Goal: Communication & Community: Answer question/provide support

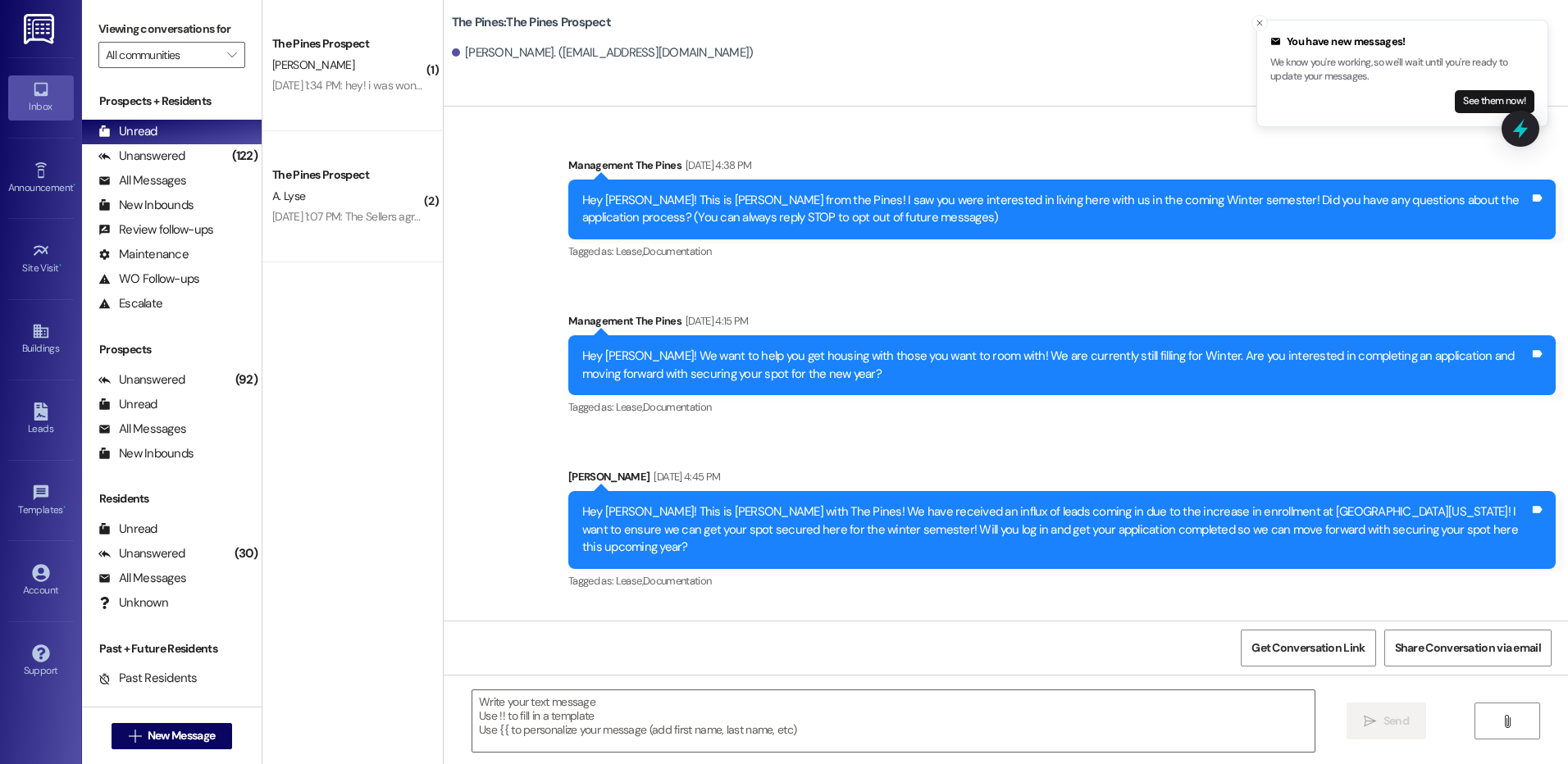
scroll to position [1330, 0]
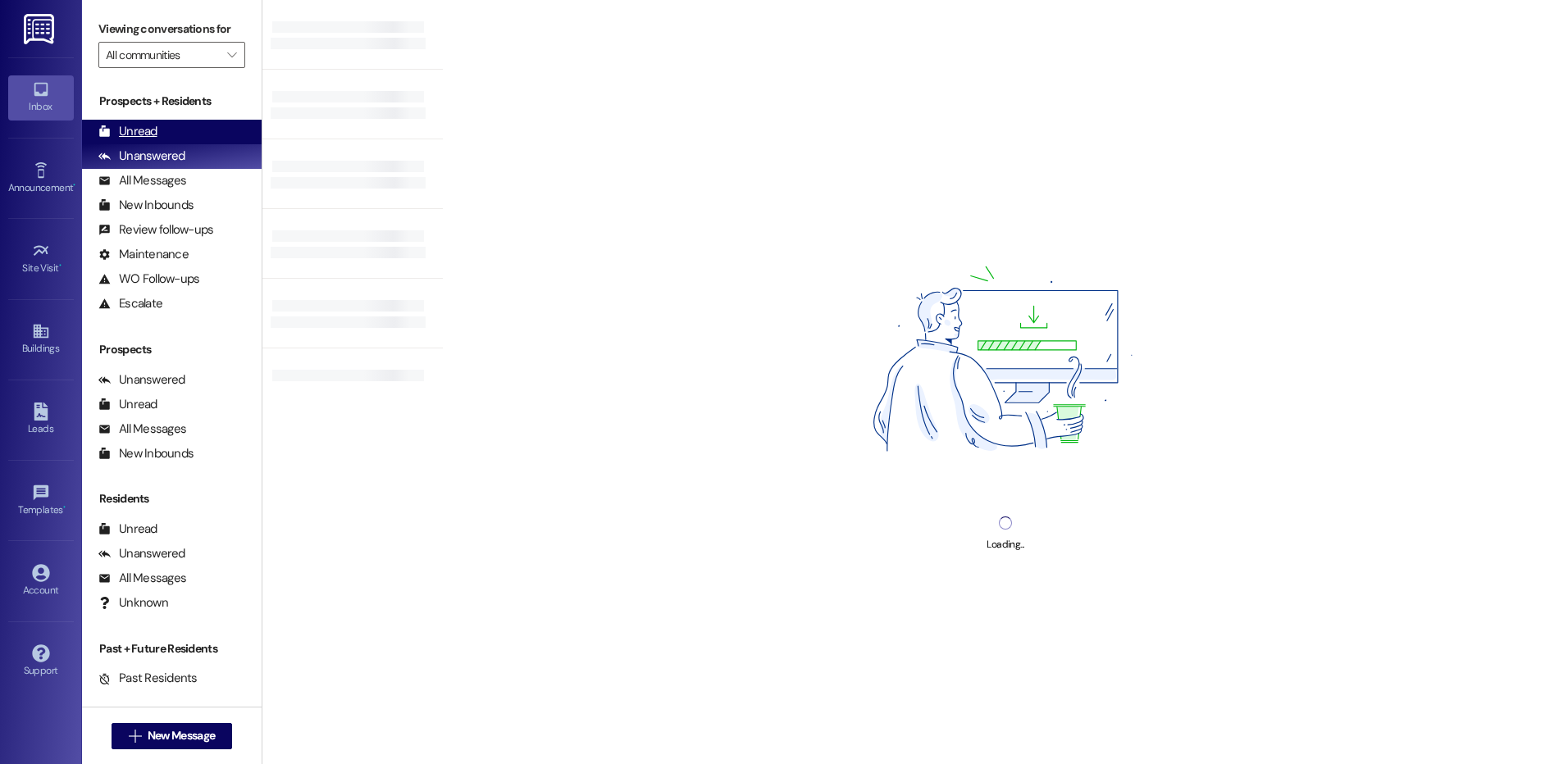
click at [191, 127] on div "Unread (0)" at bounding box center [171, 132] width 179 height 25
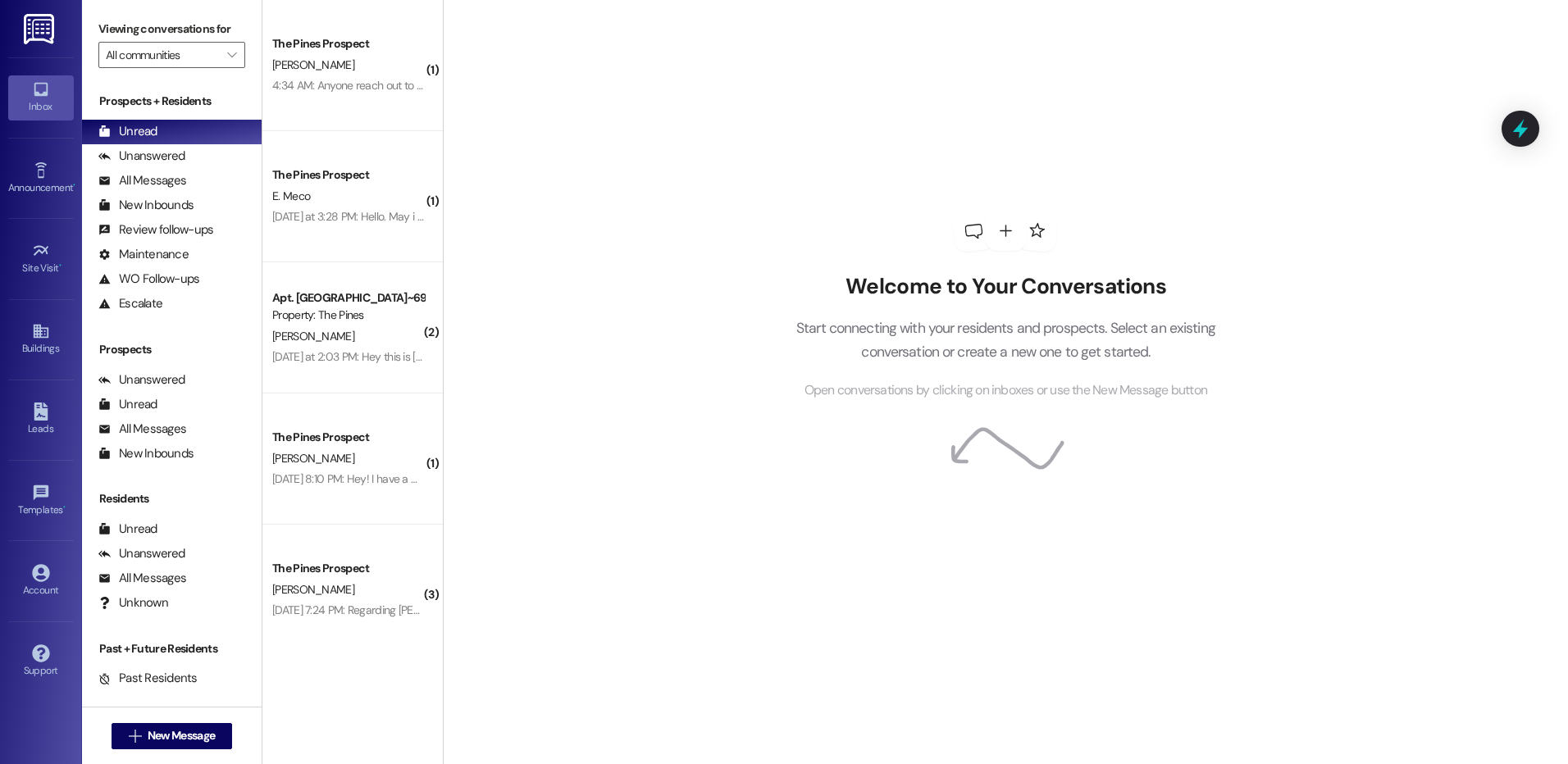
click at [322, 217] on div "[DATE] at 3:28 PM: Hello. May i ask how am i supposed to know what apartment nu…" at bounding box center [501, 216] width 457 height 14
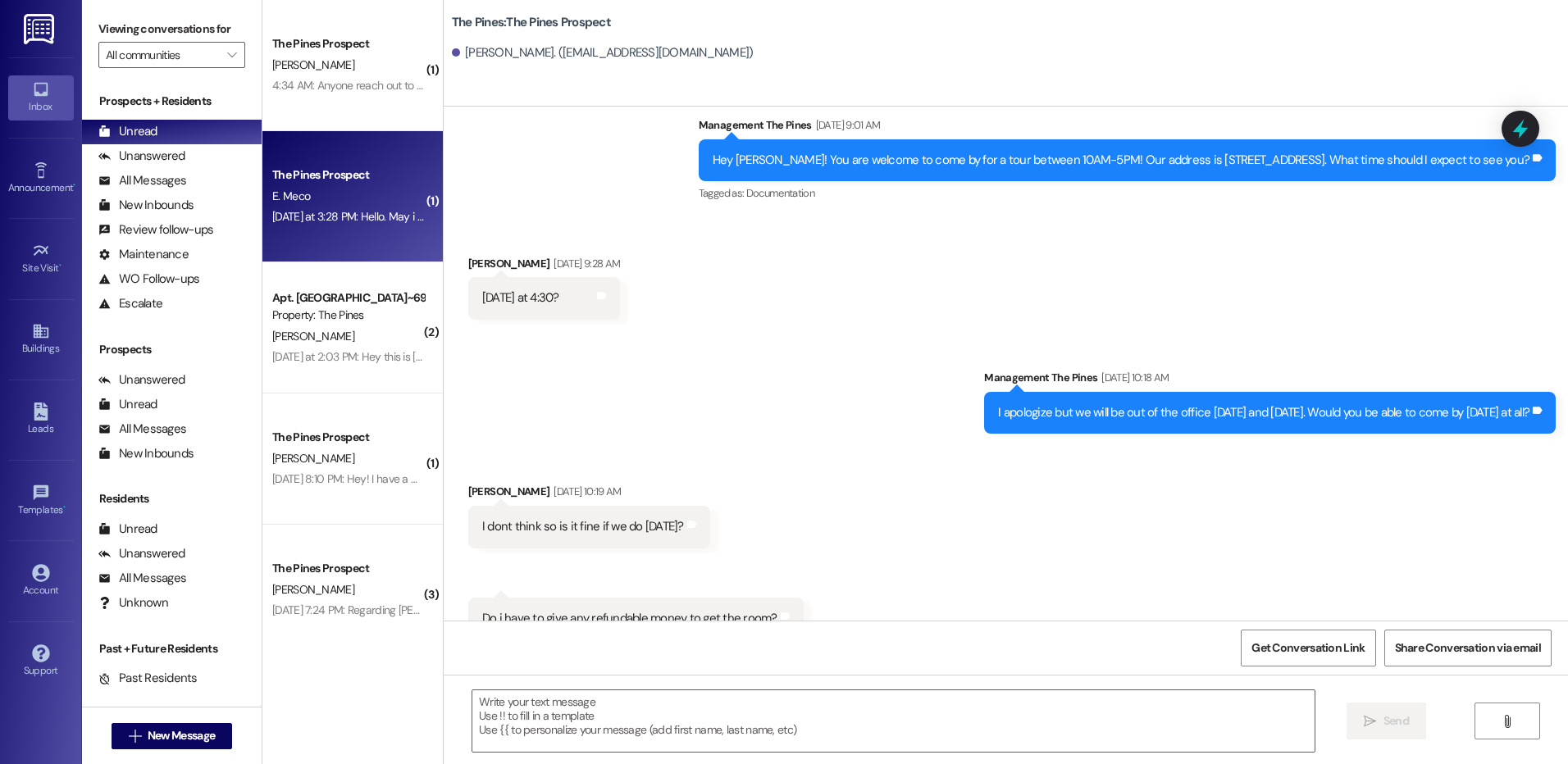
scroll to position [2759, 0]
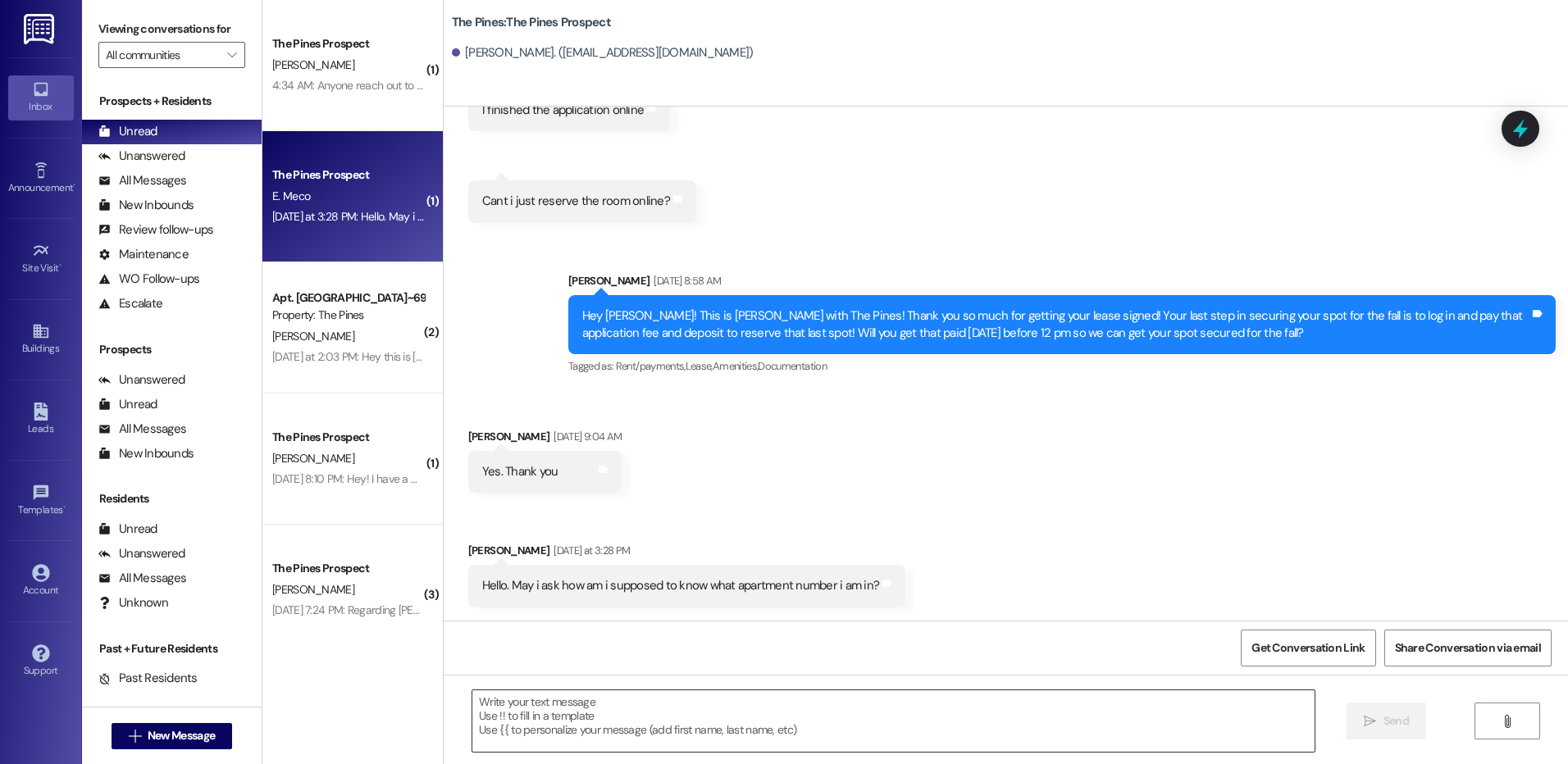
click at [560, 710] on textarea at bounding box center [894, 721] width 842 height 61
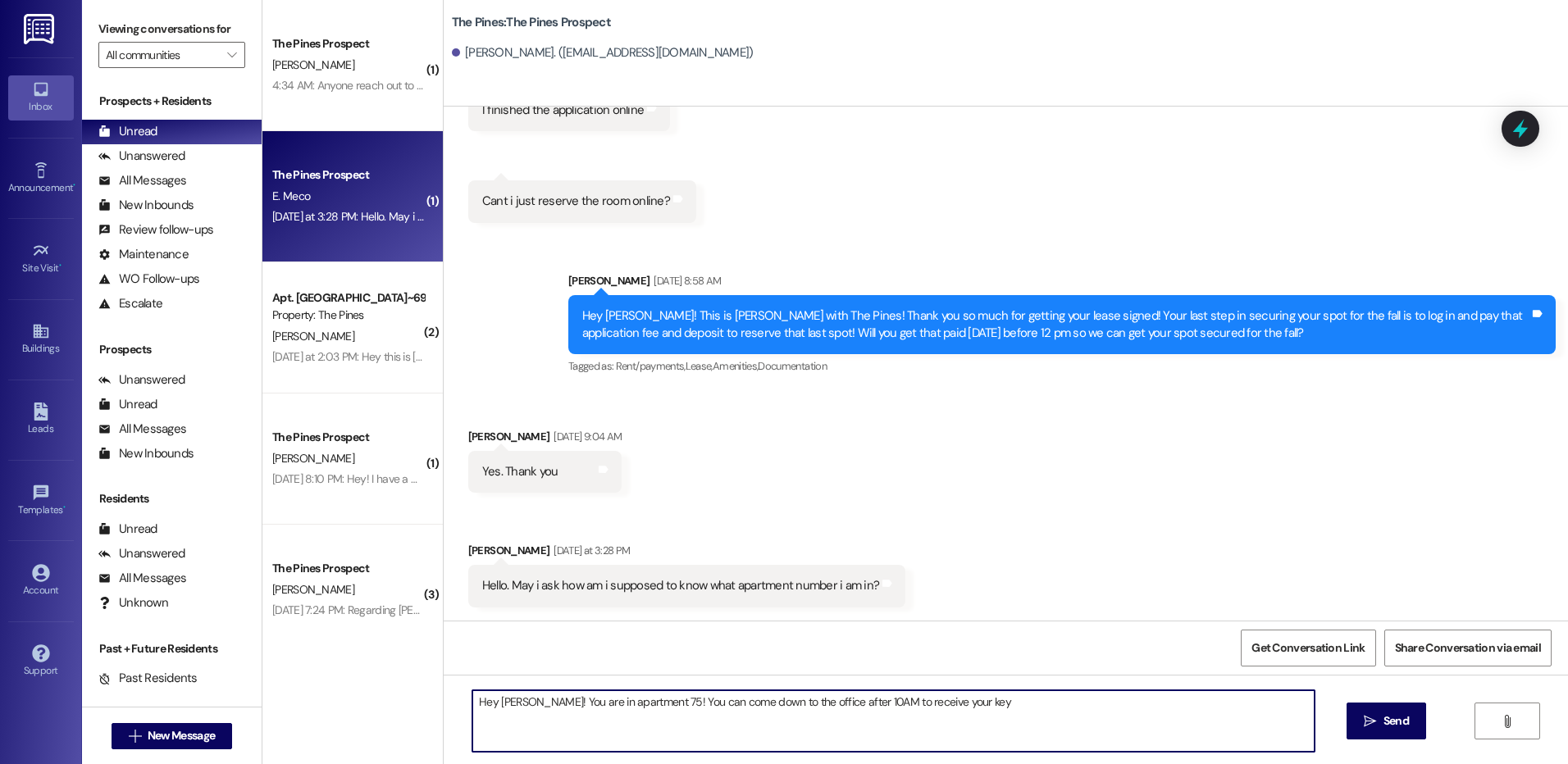
type textarea "Hey [PERSON_NAME]! You are in apartment 75! You can come down to the office aft…"
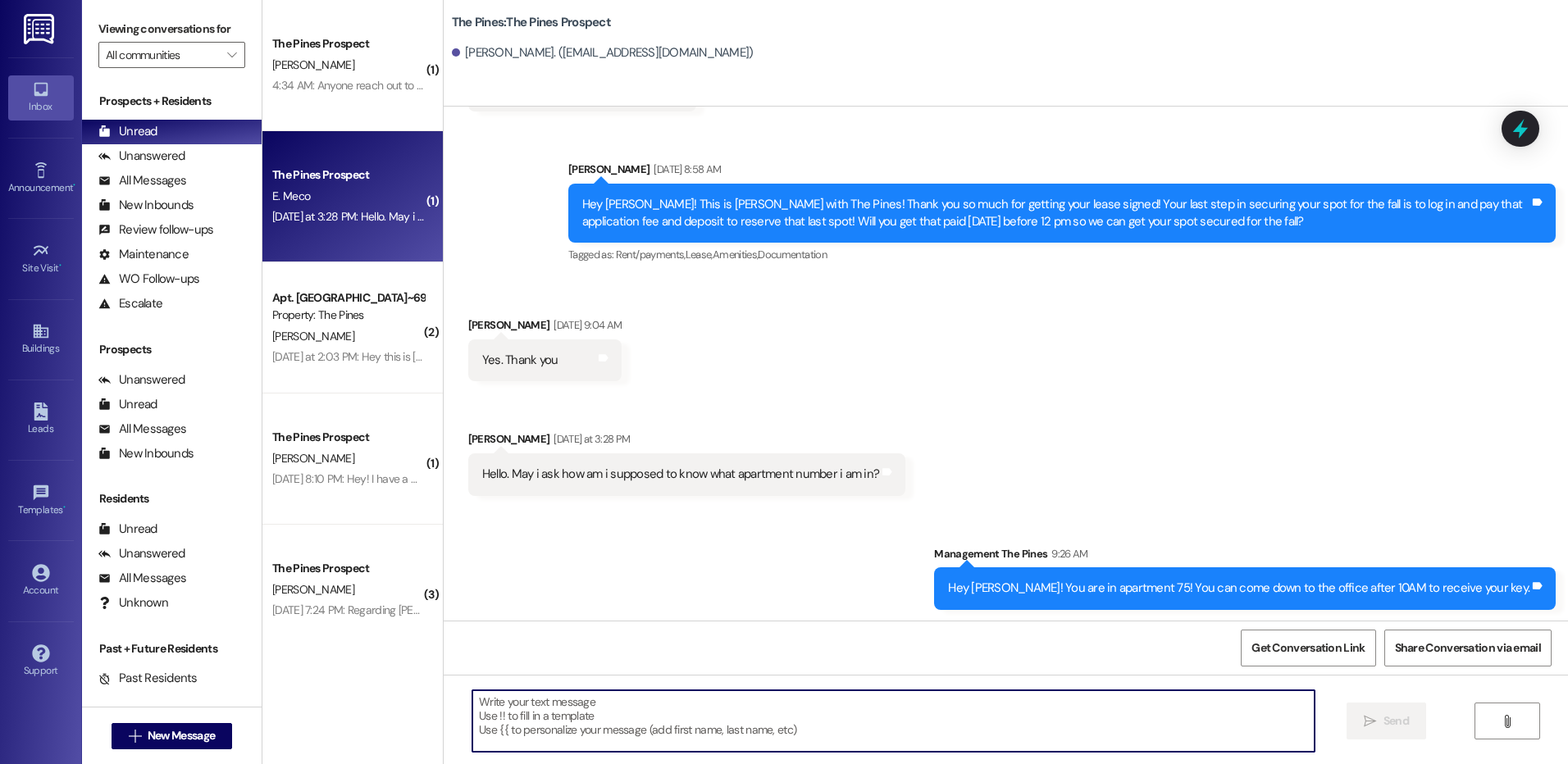
scroll to position [2872, 0]
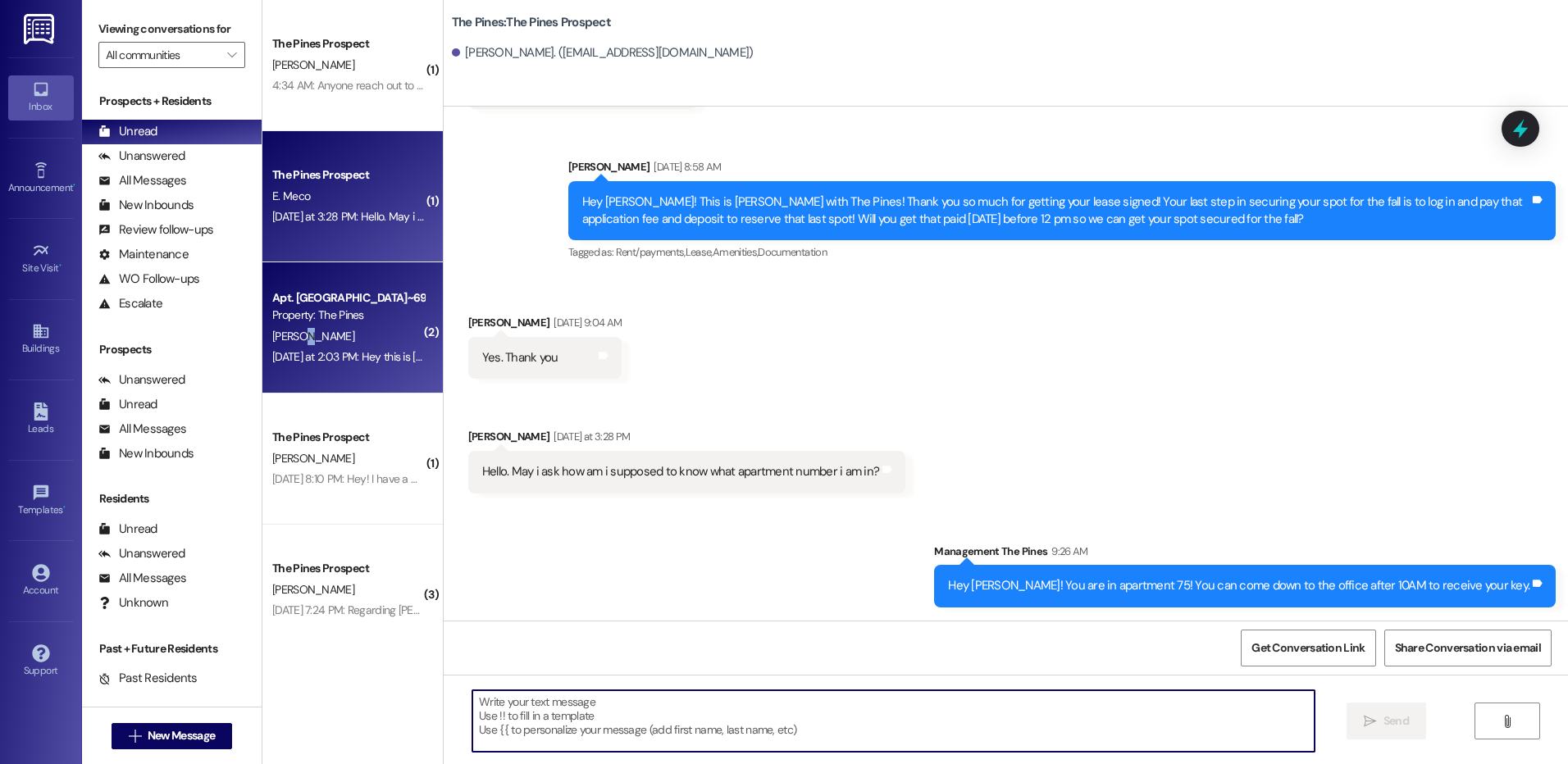
click at [292, 333] on span "[PERSON_NAME]" at bounding box center [313, 336] width 82 height 14
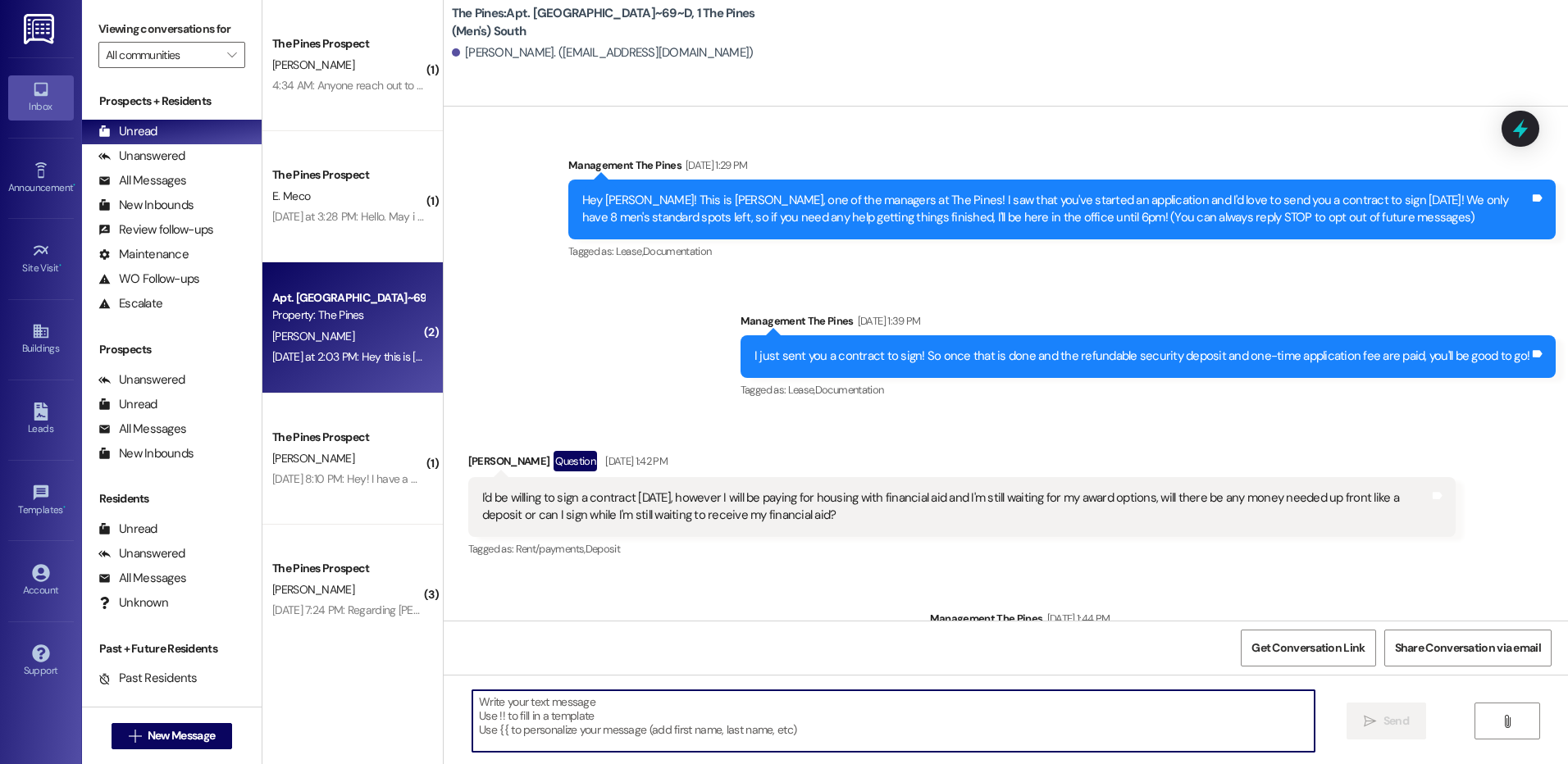
scroll to position [37099, 0]
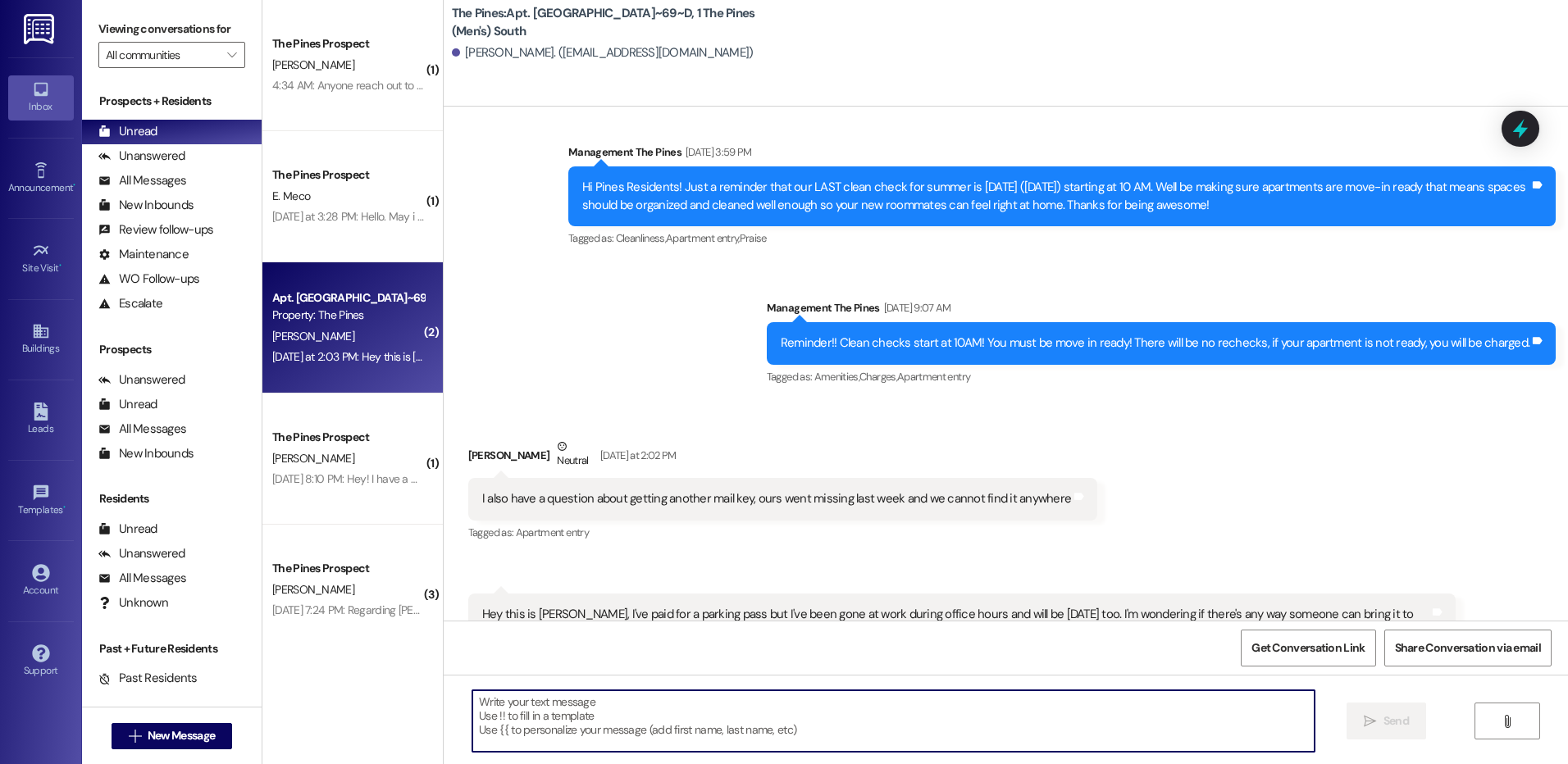
click at [594, 720] on textarea at bounding box center [894, 721] width 842 height 61
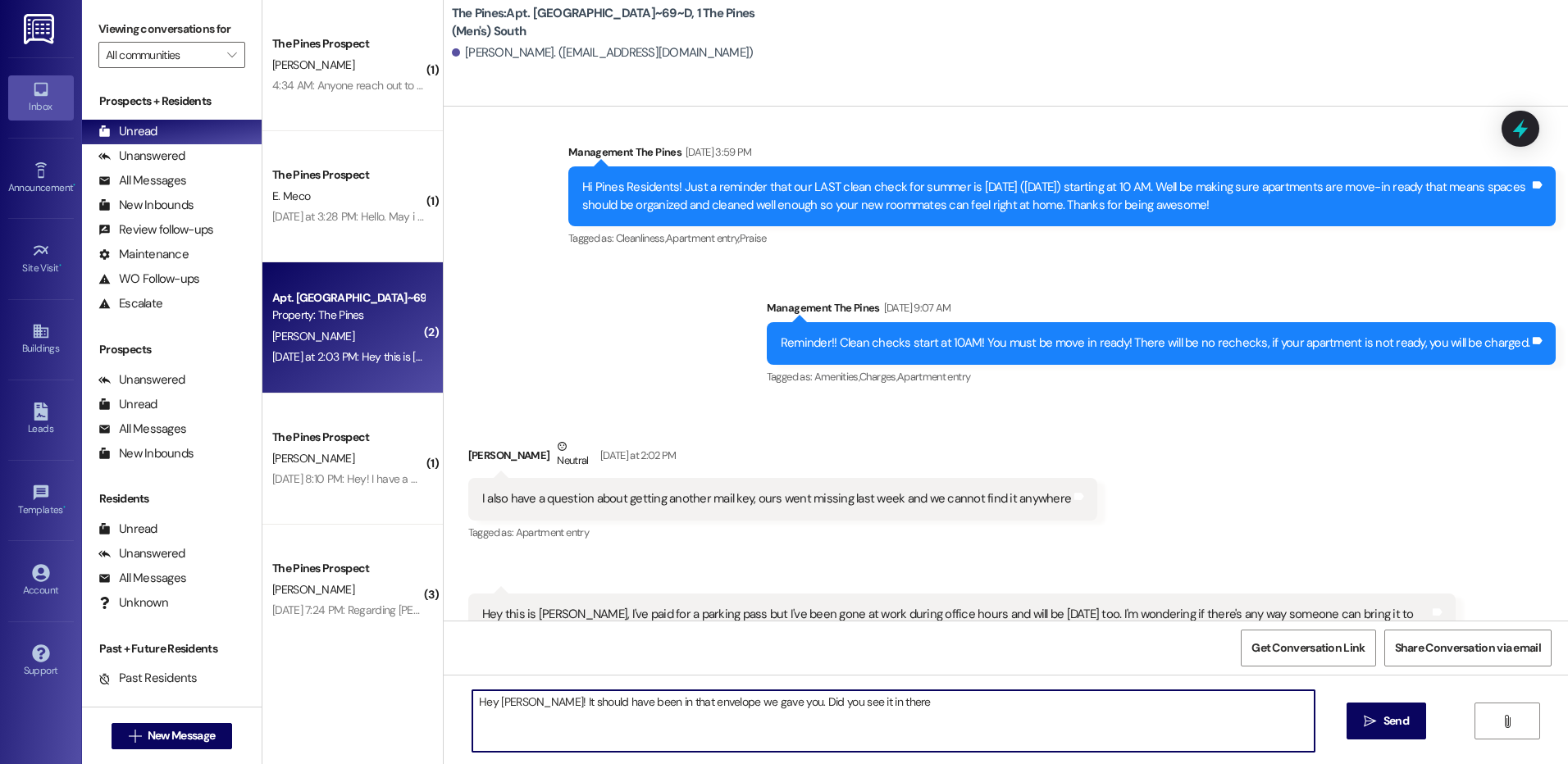
type textarea "Hey [PERSON_NAME]! It should have been in that envelope we gave you. Did you se…"
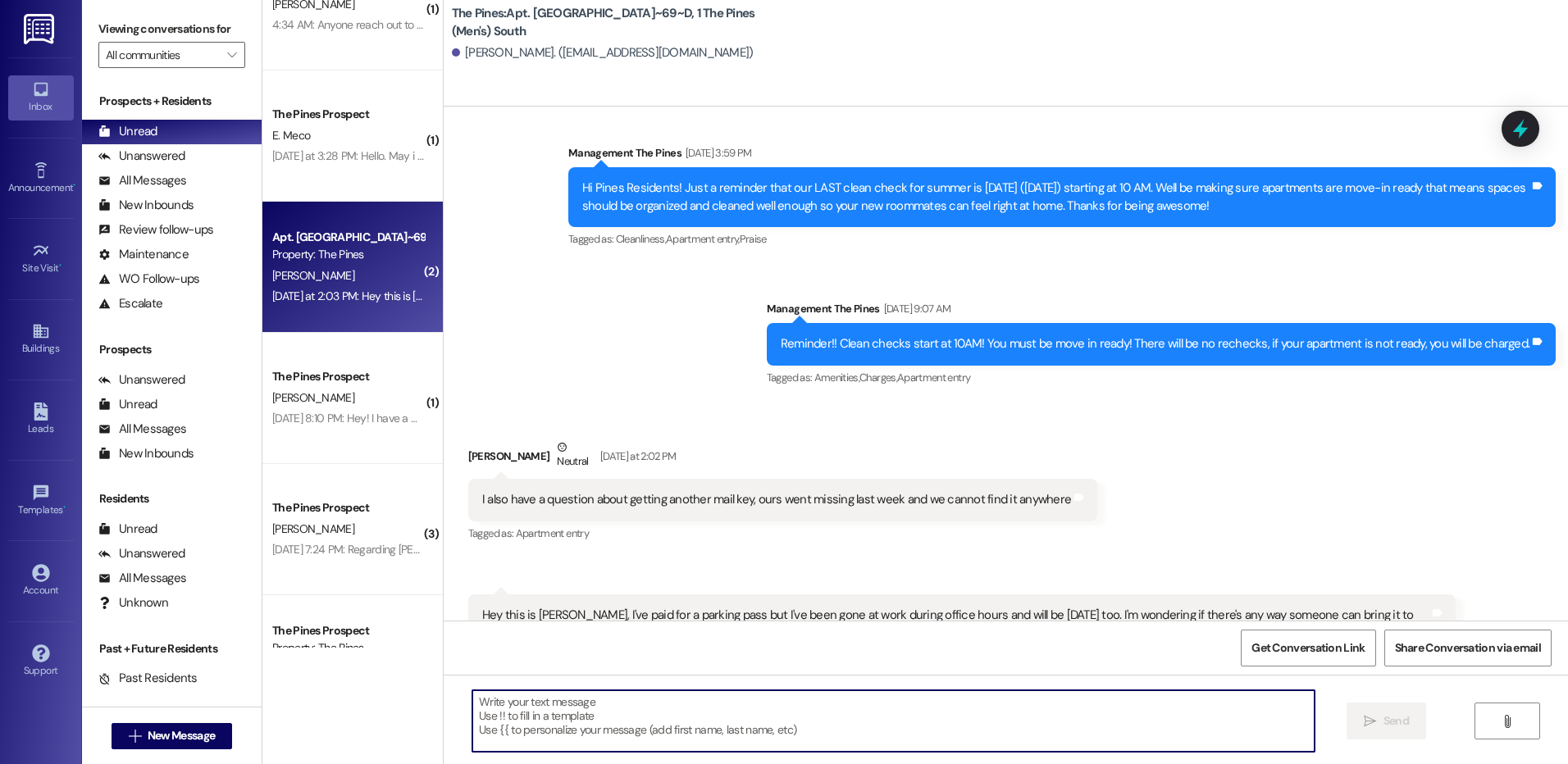
scroll to position [164, 0]
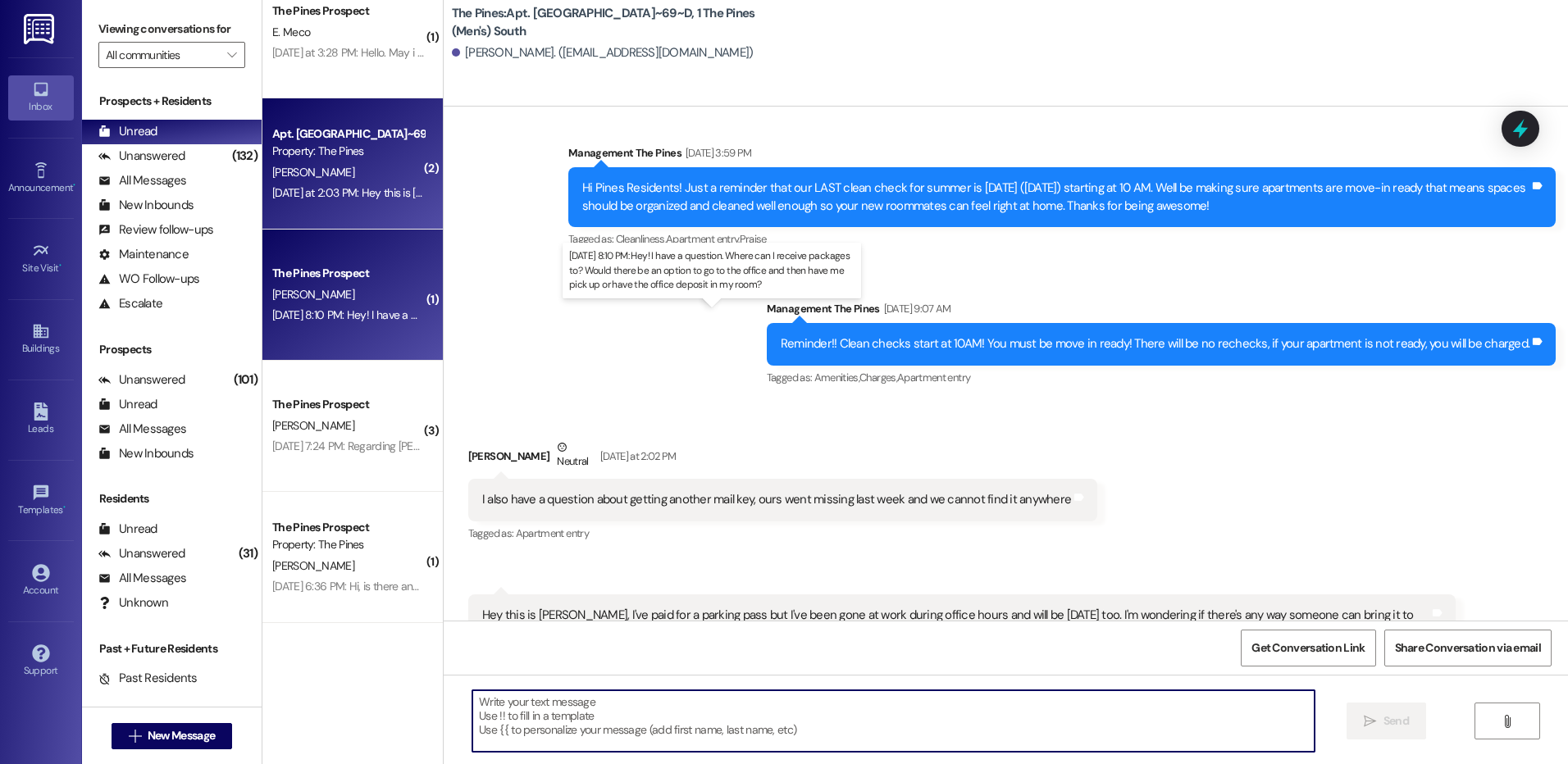
click at [349, 315] on div "[DATE] 8:10 PM: Hey! I have a question. Where can I receive packages to? Would …" at bounding box center [707, 314] width 871 height 14
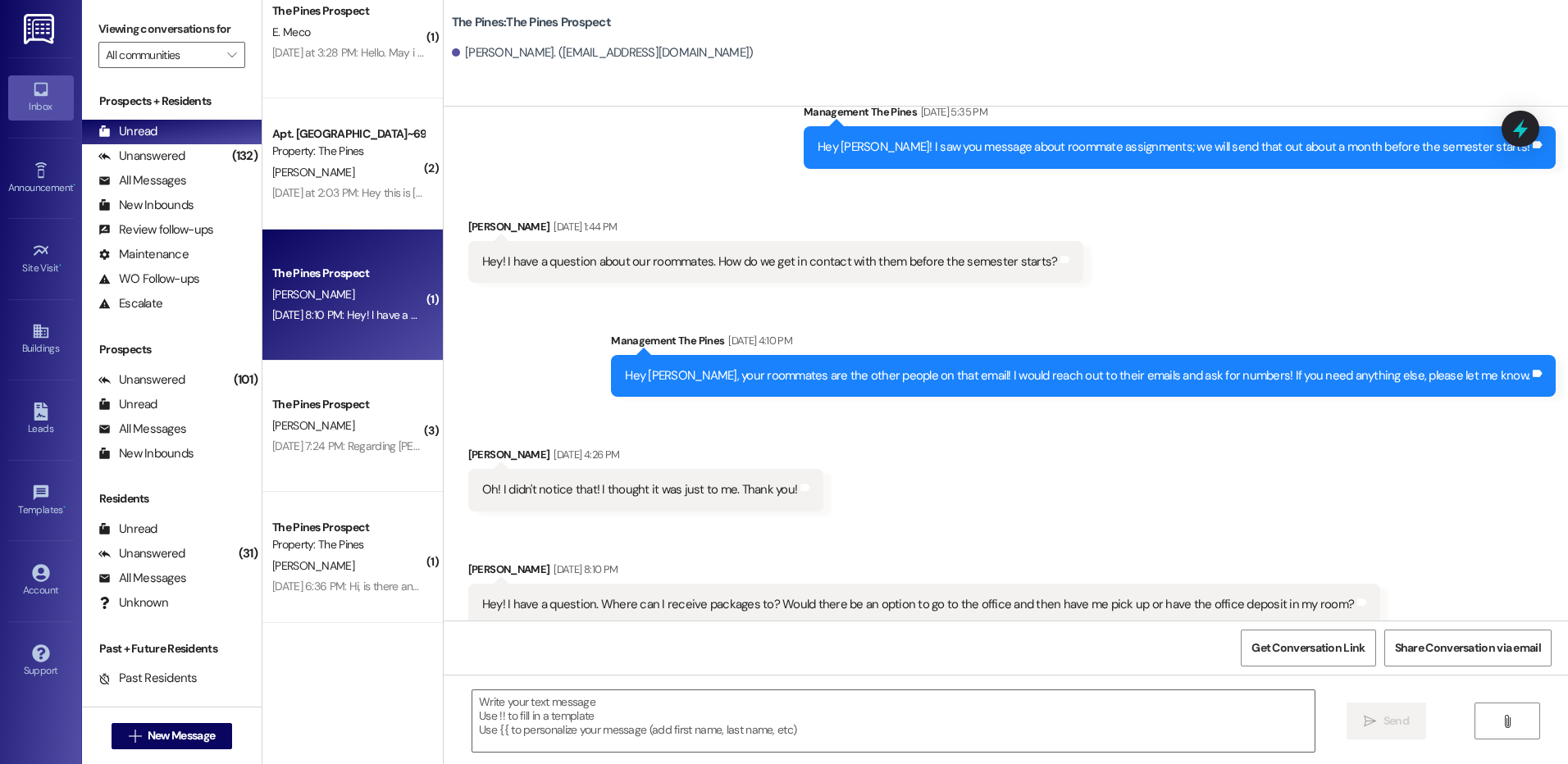
scroll to position [4581, 0]
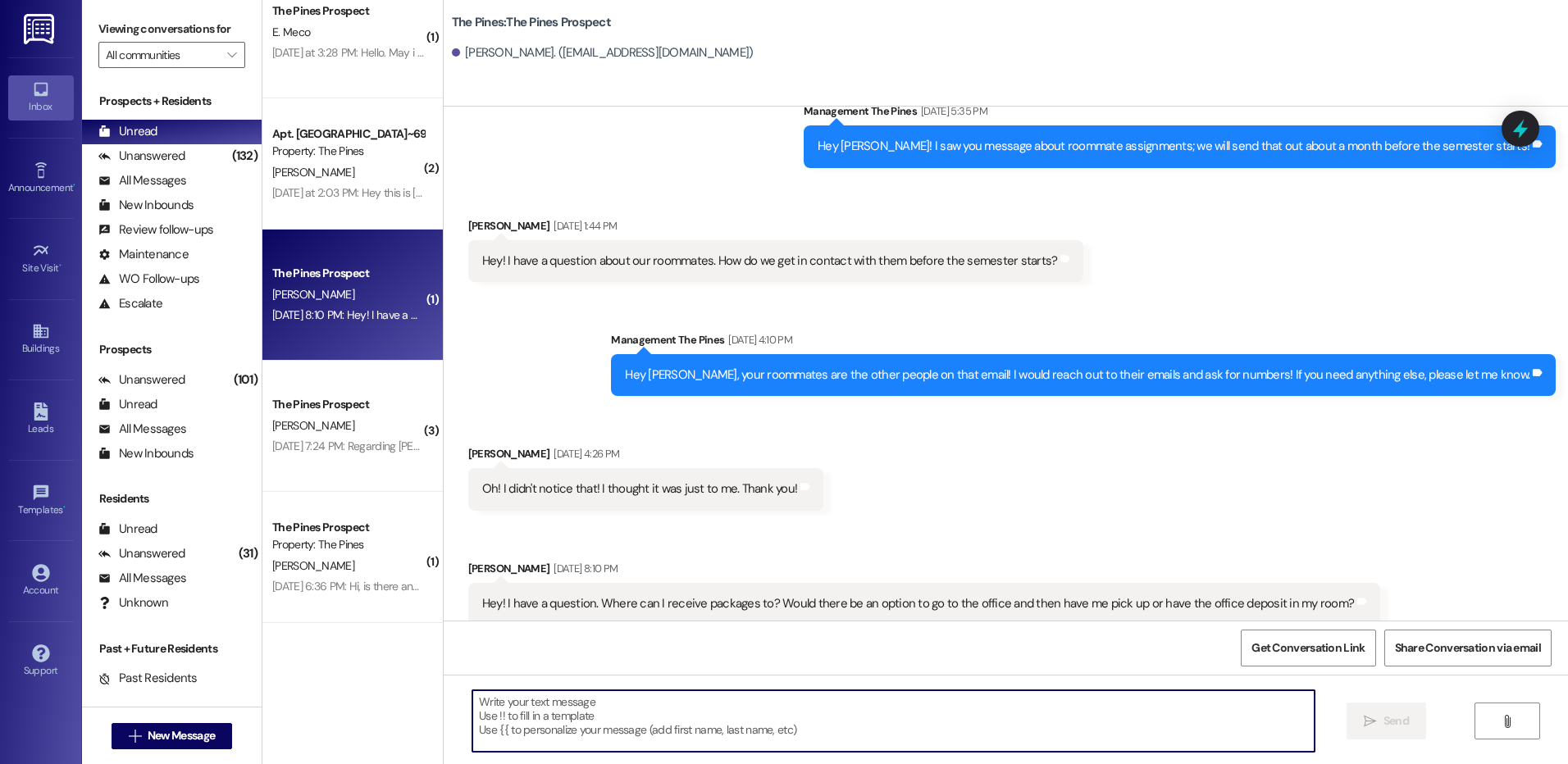
click at [724, 705] on textarea at bounding box center [894, 721] width 842 height 61
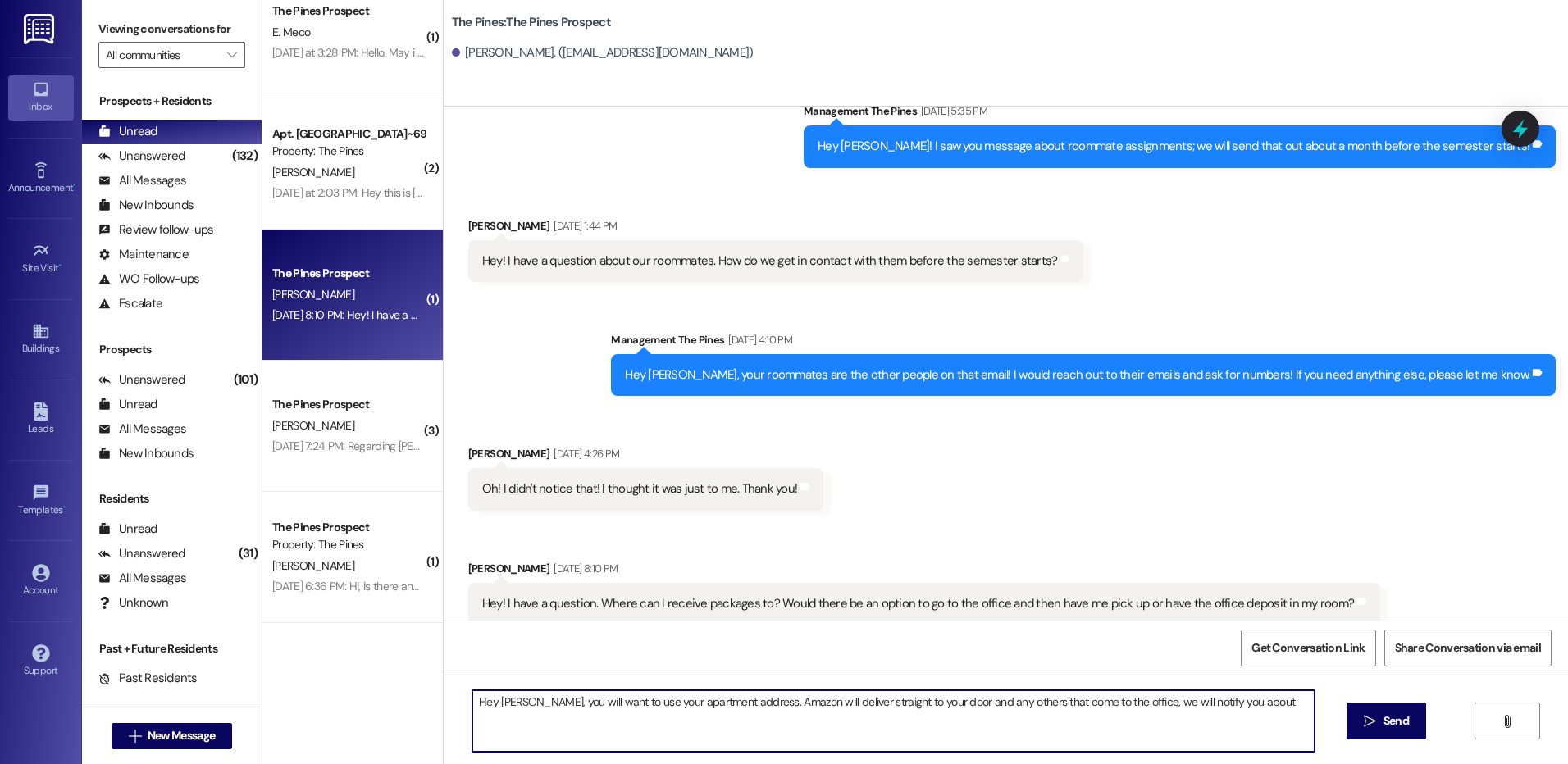
type textarea "Hey [PERSON_NAME], you will want to use your apartment address. Amazon will del…"
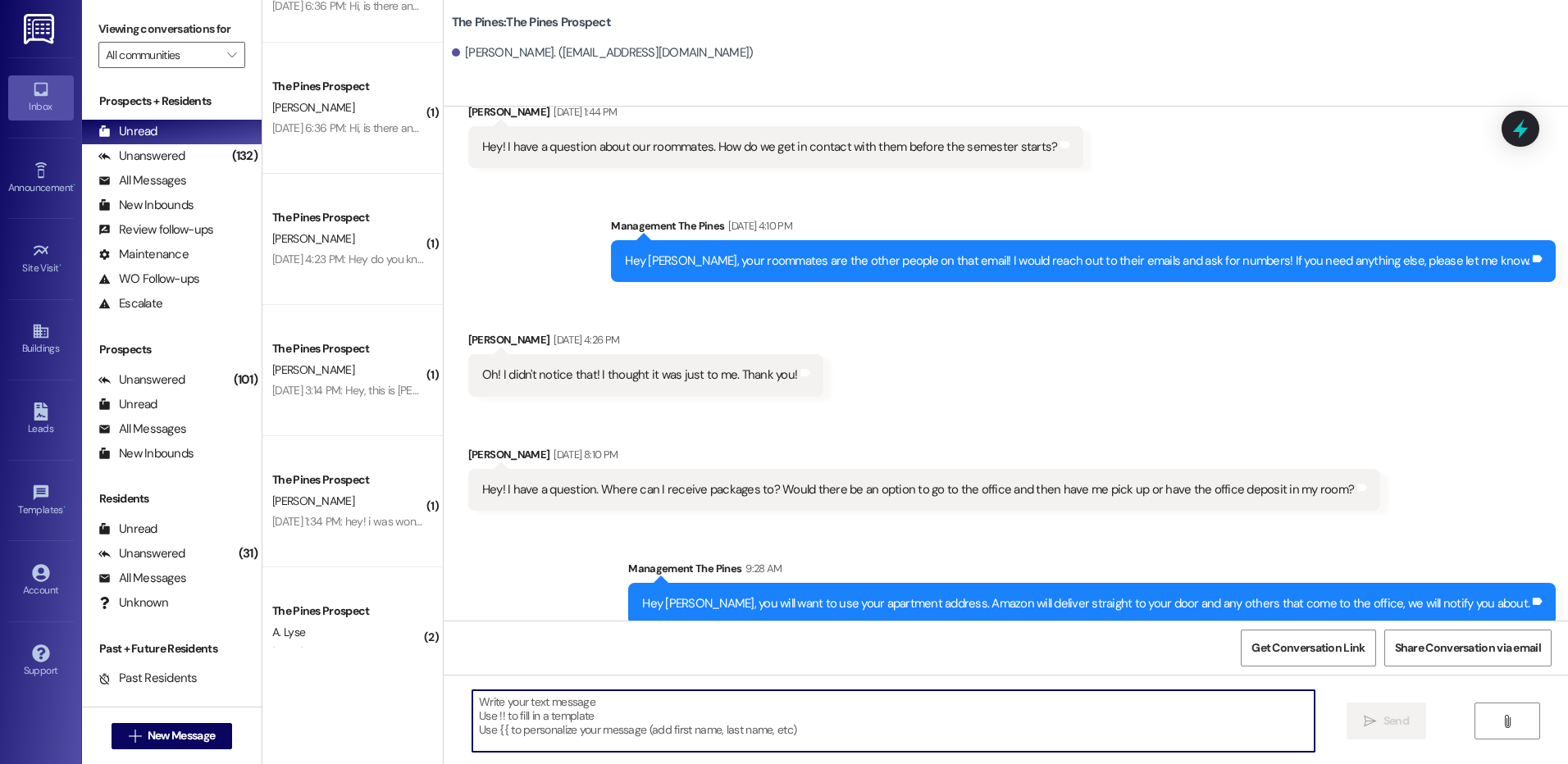
scroll to position [795, 0]
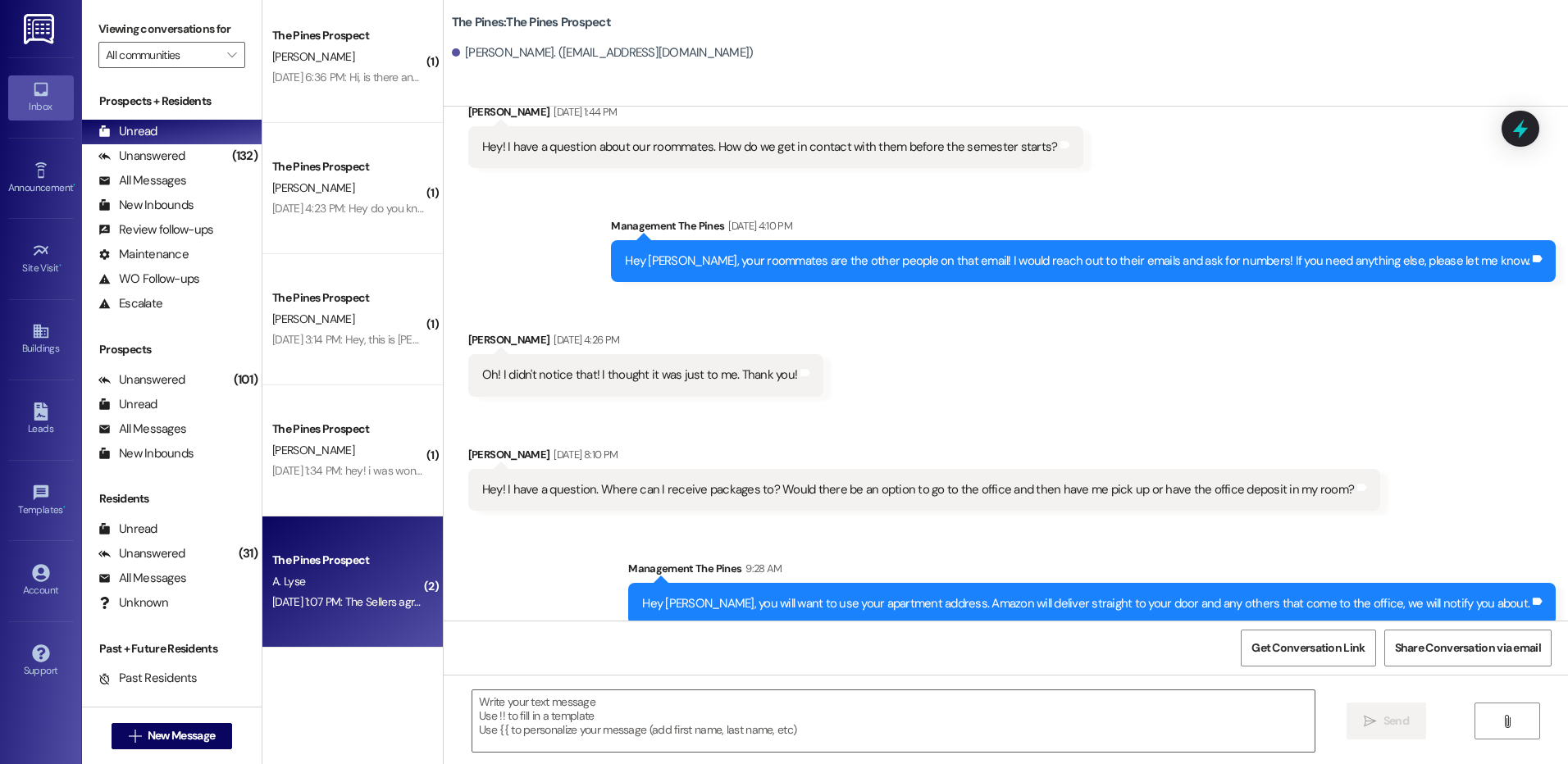
click at [343, 612] on div "[DATE] 1:07 PM: The Sellers agreement [DATE] 1:07 PM: The Sellers agreement" at bounding box center [348, 602] width 155 height 20
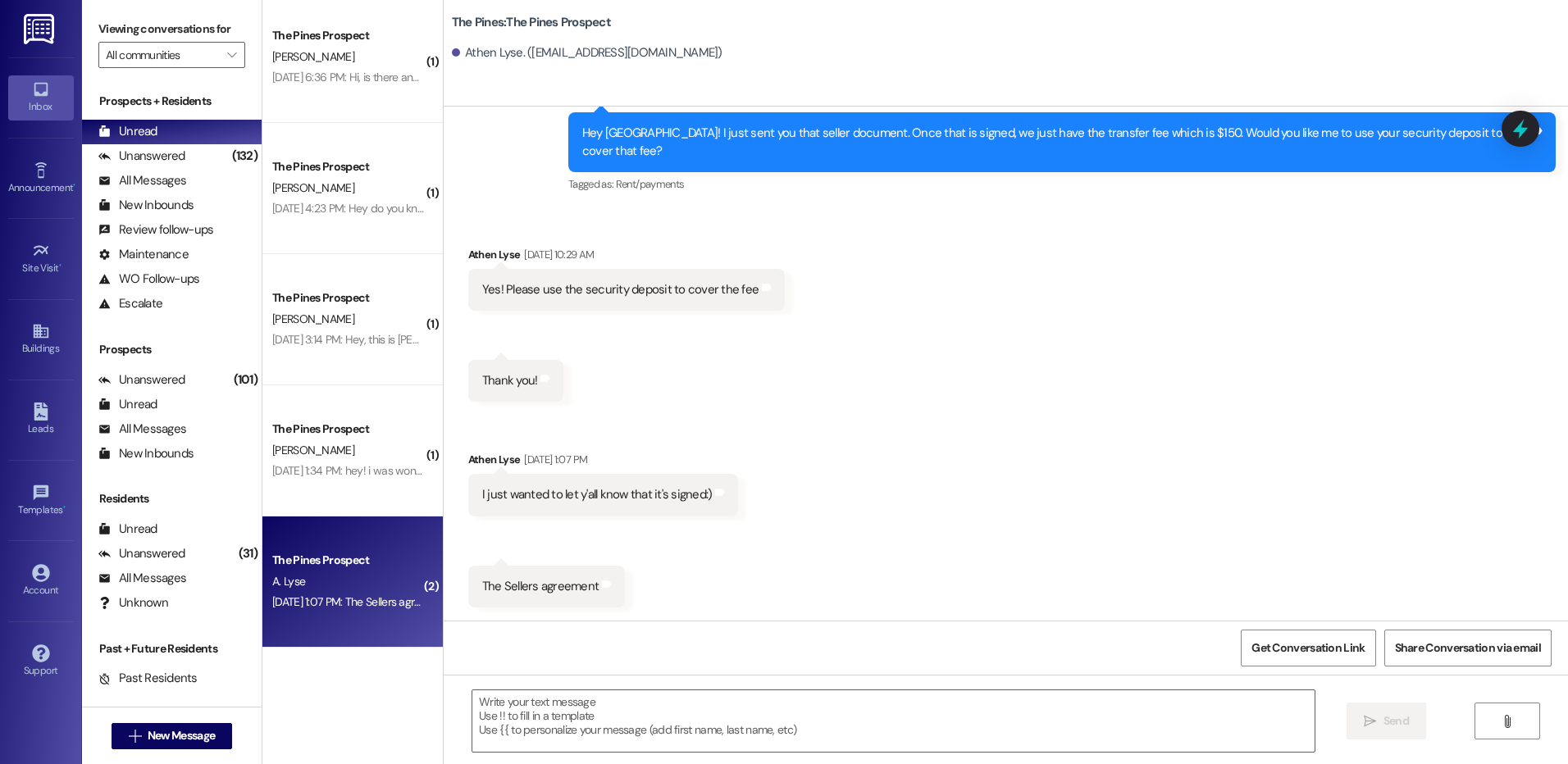
scroll to position [2238, 0]
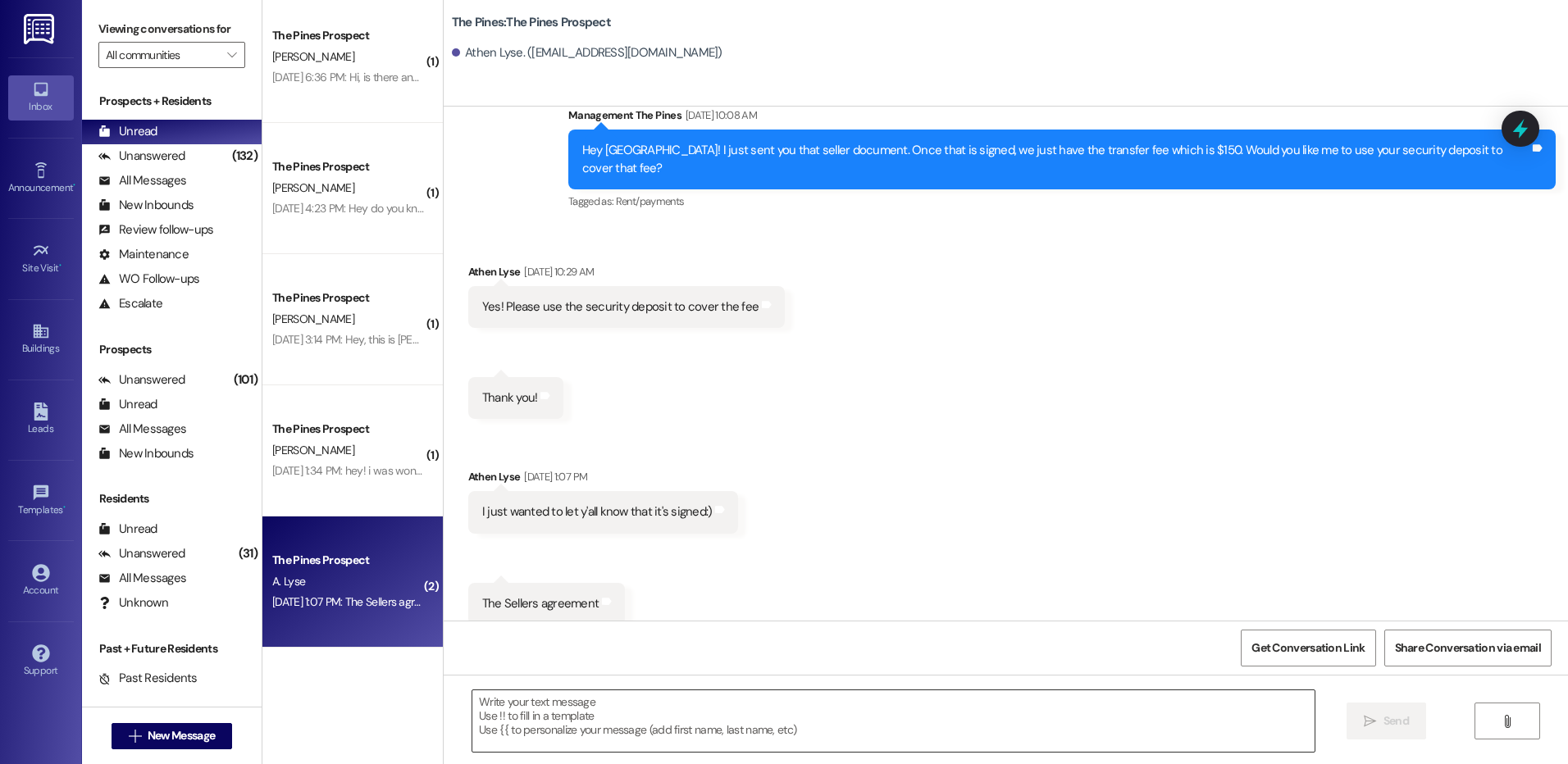
click at [537, 713] on textarea at bounding box center [894, 721] width 842 height 61
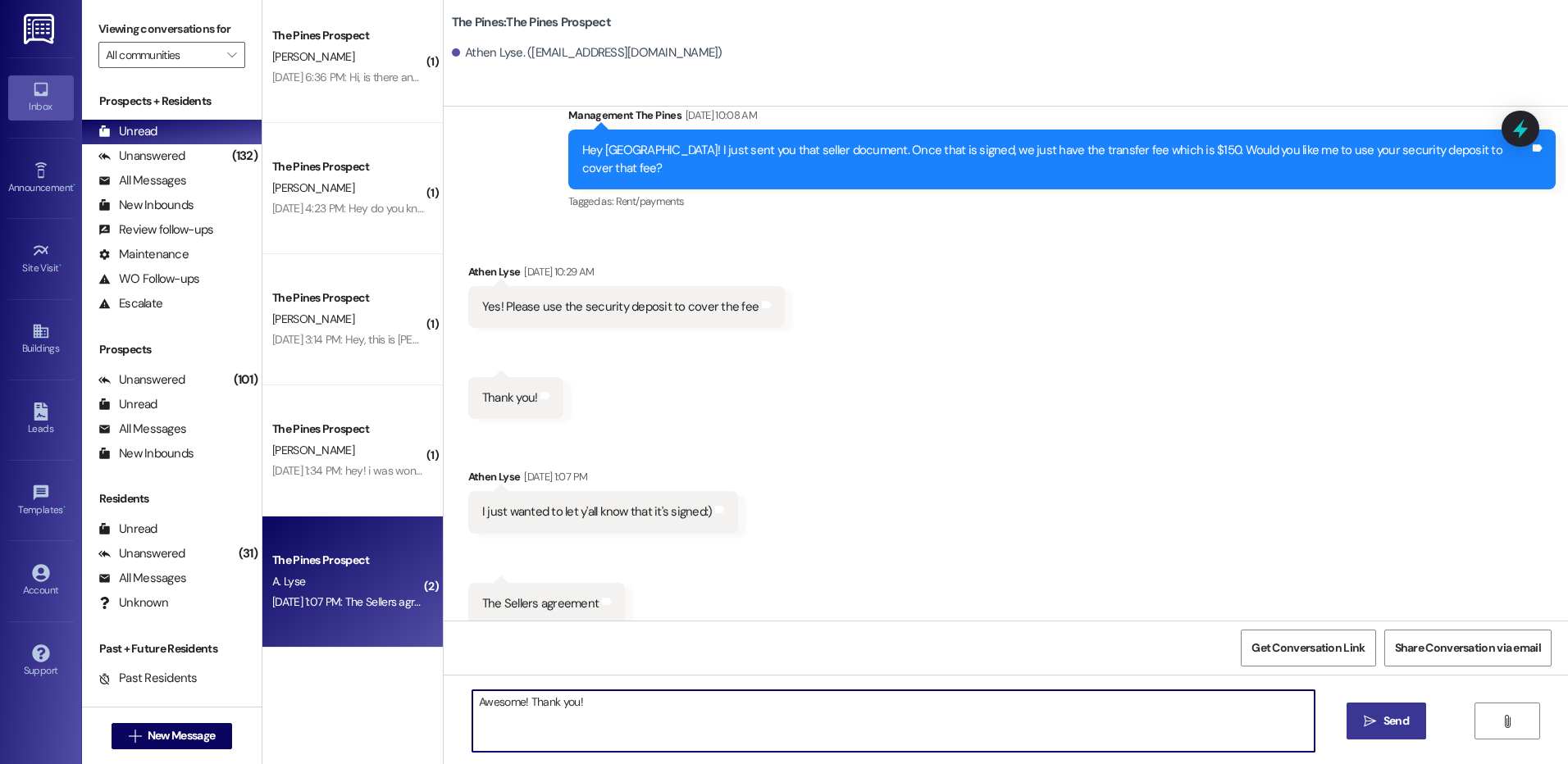
type textarea "Awesome! Thank you!"
click at [1377, 721] on span " Send" at bounding box center [1386, 721] width 52 height 17
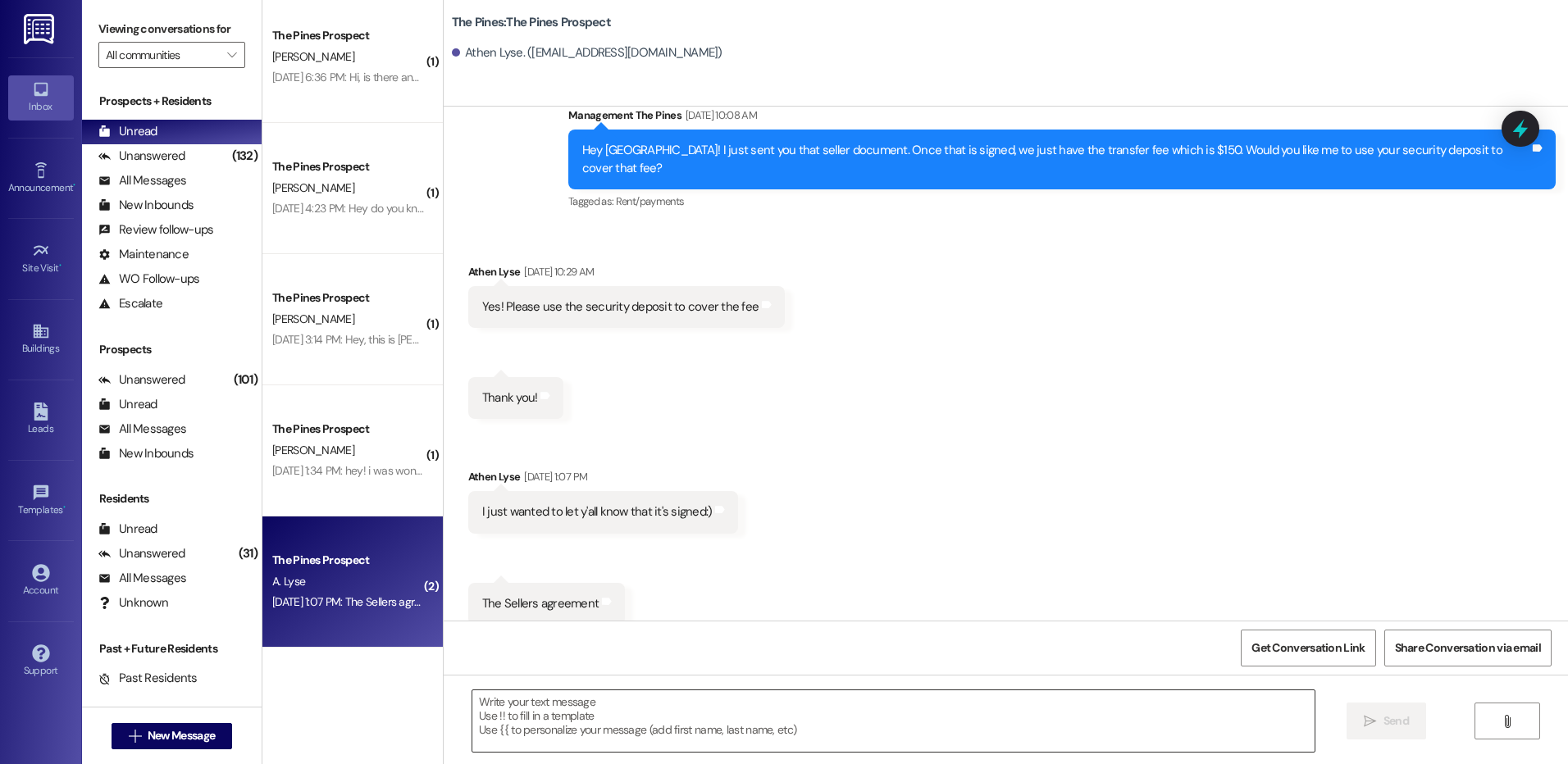
click at [582, 714] on textarea at bounding box center [894, 721] width 842 height 61
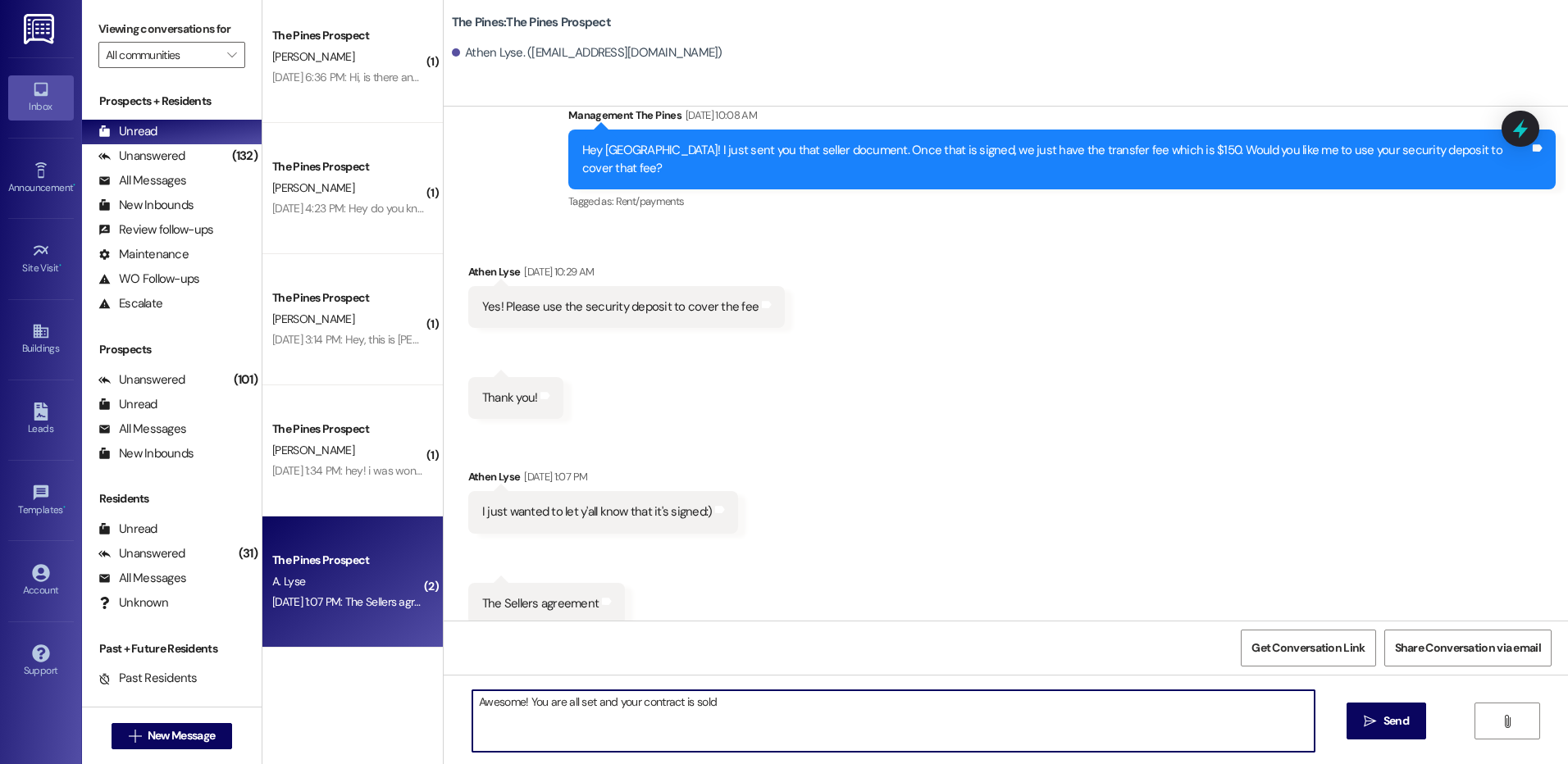
type textarea "Awesome! You are all set and your contract is sold!"
